Goal: Transaction & Acquisition: Book appointment/travel/reservation

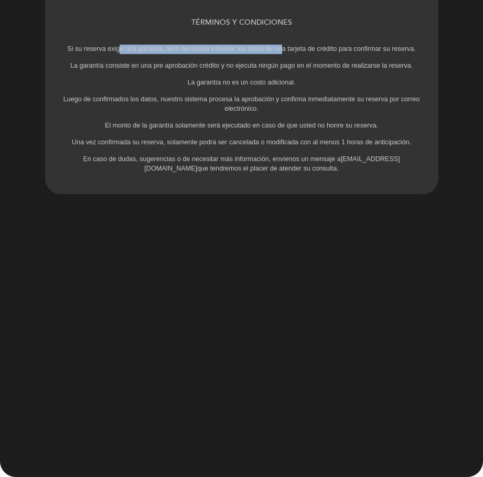
drag, startPoint x: 118, startPoint y: 48, endPoint x: 279, endPoint y: 52, distance: 161.0
click at [279, 52] on p "Si su reserva exige una garantía, será necesario informar los datos de una tarj…" at bounding box center [241, 49] width 367 height 9
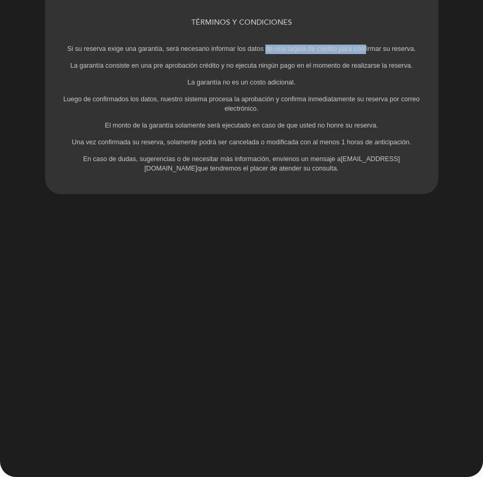
drag, startPoint x: 266, startPoint y: 51, endPoint x: 366, endPoint y: 48, distance: 100.2
click at [366, 48] on p "Si su reserva exige una garantía, será necesario informar los datos de una tarj…" at bounding box center [241, 49] width 367 height 9
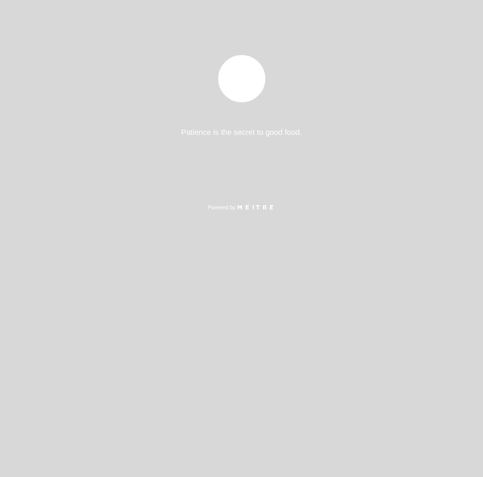
select select "es"
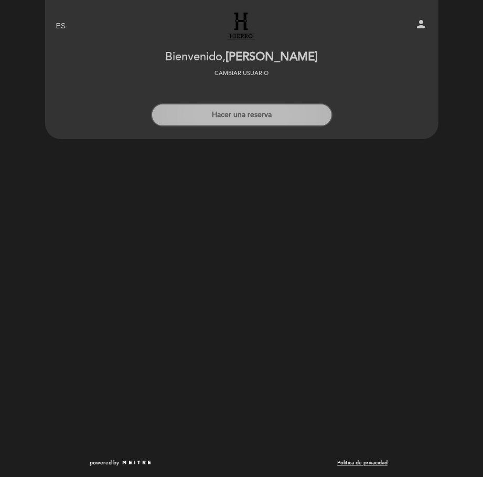
click at [288, 122] on button "Hacer una reserva" at bounding box center [241, 114] width 181 height 23
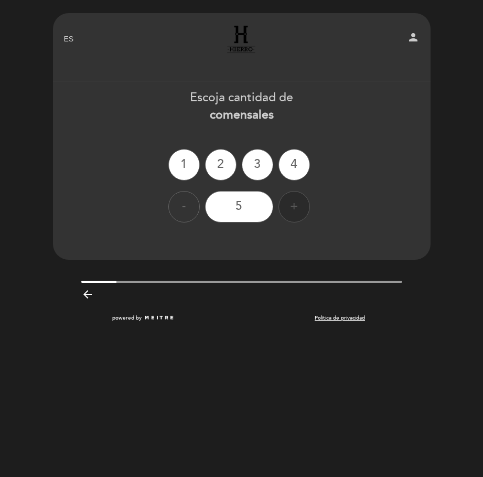
click at [292, 207] on div "+" at bounding box center [293, 206] width 31 height 31
click at [236, 204] on div "6" at bounding box center [239, 206] width 68 height 31
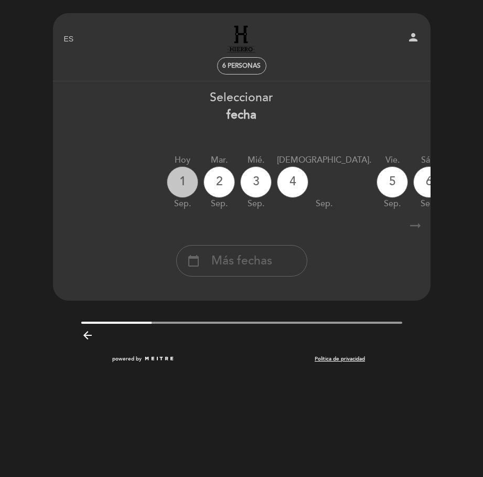
click at [174, 180] on div "1" at bounding box center [182, 181] width 31 height 31
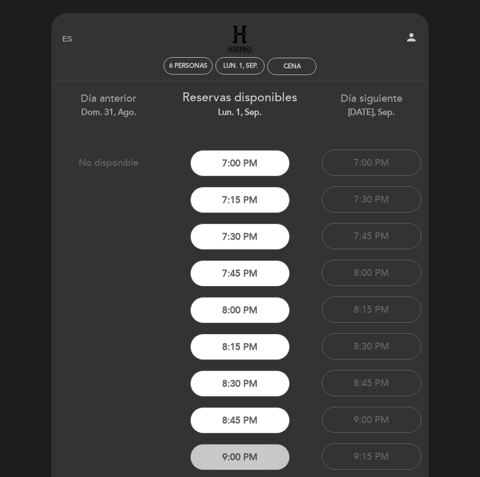
click at [267, 456] on button "9:00 PM" at bounding box center [240, 457] width 100 height 26
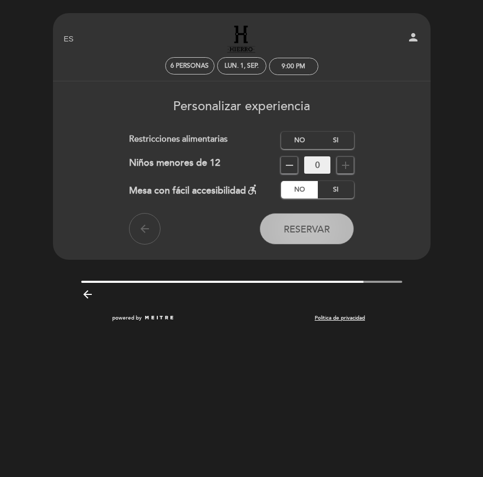
click at [315, 223] on span "Reservar" at bounding box center [307, 229] width 46 height 12
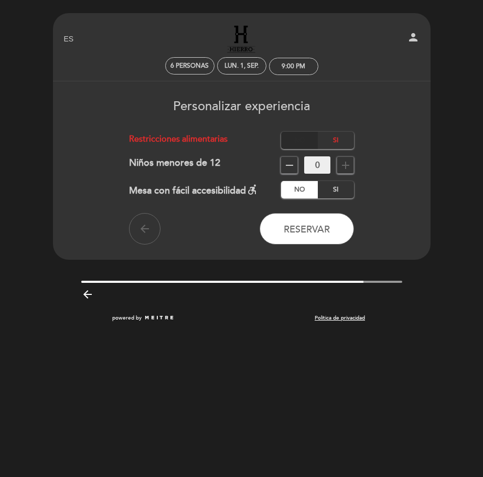
click at [300, 142] on label "No" at bounding box center [299, 140] width 37 height 17
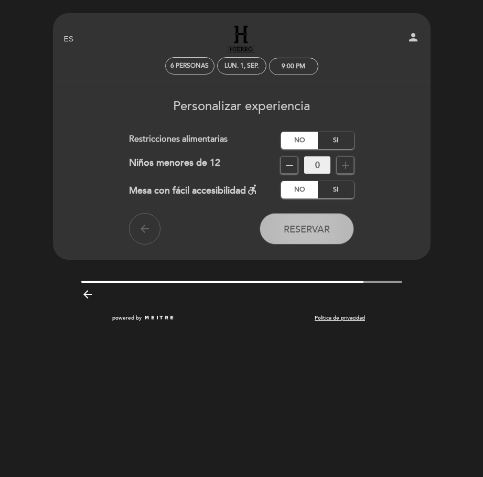
click at [321, 223] on button "Reservar" at bounding box center [307, 228] width 94 height 31
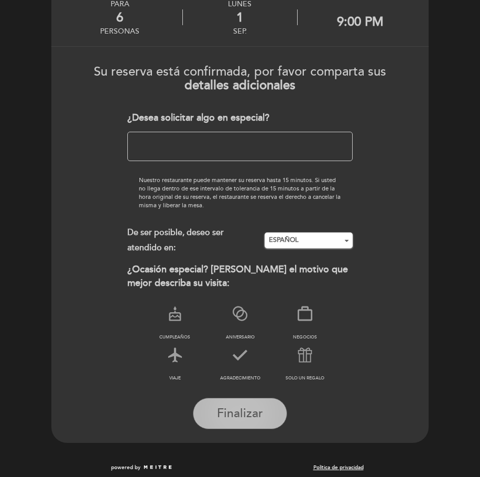
scroll to position [63, 0]
click at [260, 411] on span "Finalizar" at bounding box center [240, 413] width 46 height 15
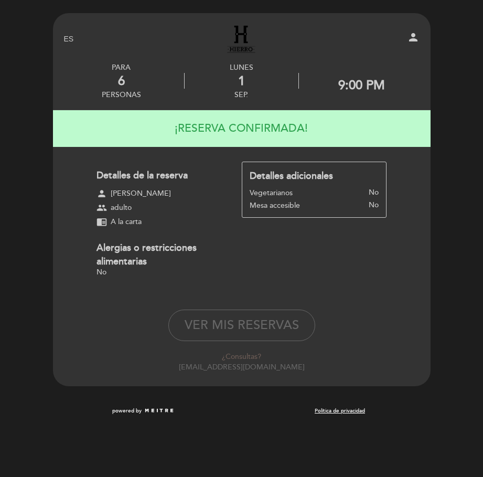
scroll to position [0, 0]
